Goal: Check status

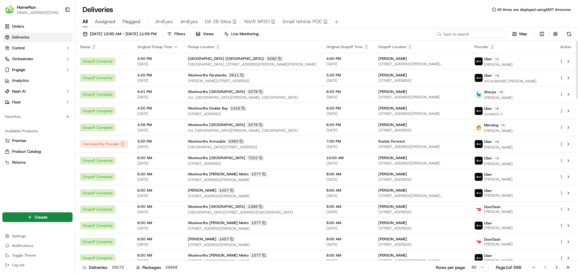
click at [474, 34] on input at bounding box center [471, 34] width 72 height 8
paste input "270441504"
type input "270441504"
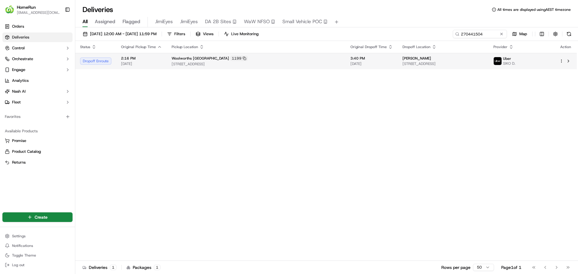
click at [262, 63] on span "[STREET_ADDRESS]" at bounding box center [256, 64] width 169 height 5
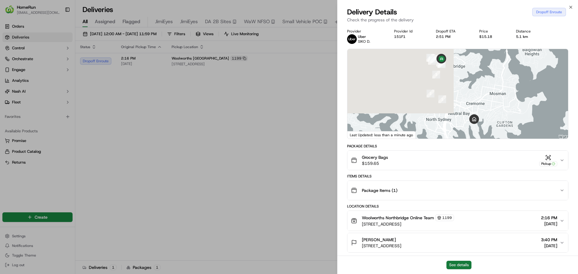
click at [460, 263] on button "See details" at bounding box center [458, 265] width 25 height 8
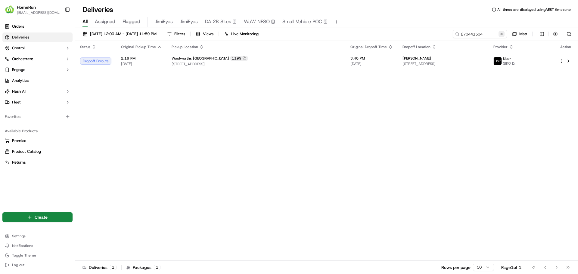
click at [501, 34] on button at bounding box center [501, 34] width 6 height 6
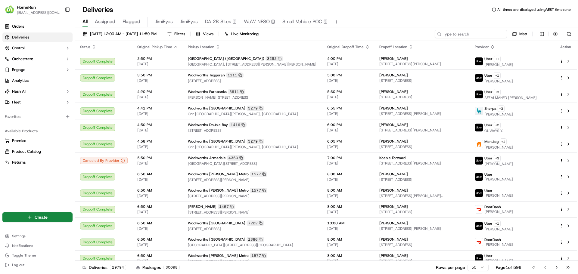
click at [472, 35] on input at bounding box center [471, 34] width 72 height 8
paste input "270413649"
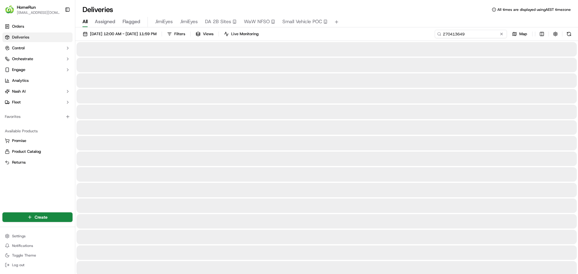
type input "270413649"
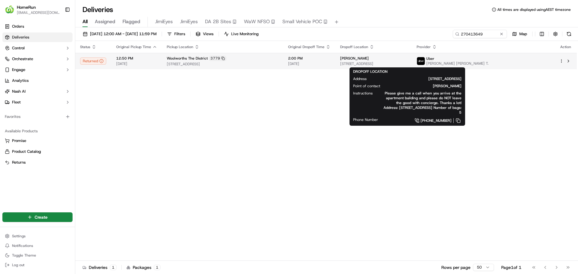
click at [382, 60] on div "[PERSON_NAME]" at bounding box center [373, 58] width 67 height 5
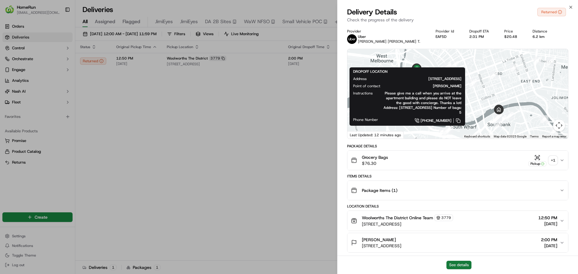
click at [457, 265] on button "See details" at bounding box center [458, 265] width 25 height 8
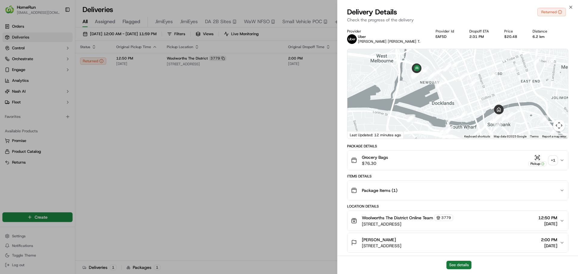
click at [449, 262] on button "See details" at bounding box center [458, 265] width 25 height 8
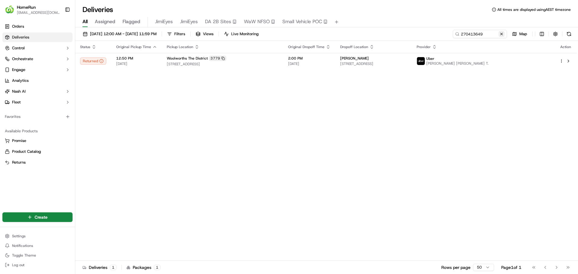
click at [500, 34] on button at bounding box center [501, 34] width 6 height 6
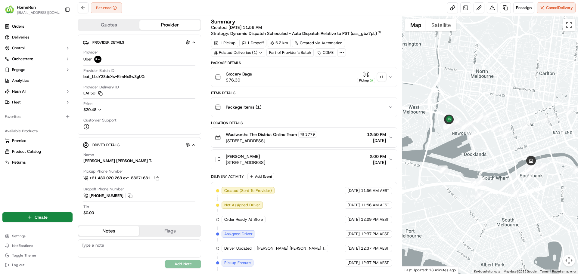
click at [381, 79] on div "+ 1" at bounding box center [381, 77] width 8 height 8
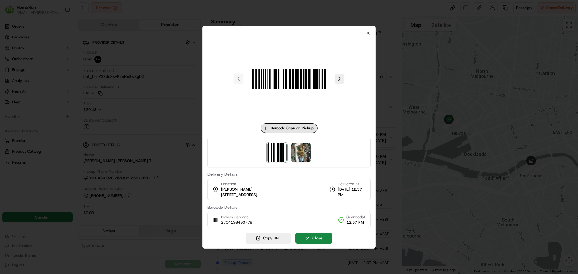
click at [301, 163] on div at bounding box center [288, 152] width 163 height 29
click at [302, 152] on img at bounding box center [300, 152] width 19 height 19
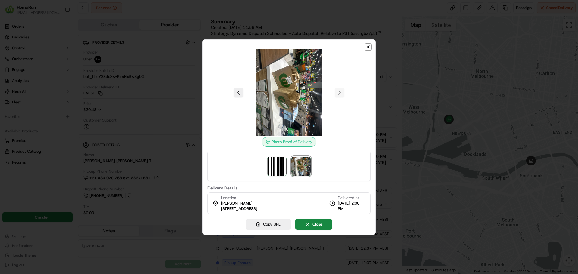
click at [368, 47] on icon "button" at bounding box center [368, 47] width 2 height 2
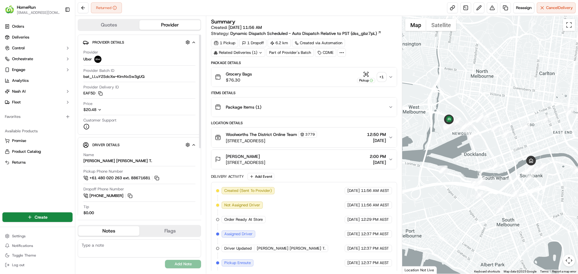
click at [162, 231] on button "Flags" at bounding box center [169, 231] width 61 height 10
